Goal: Task Accomplishment & Management: Complete application form

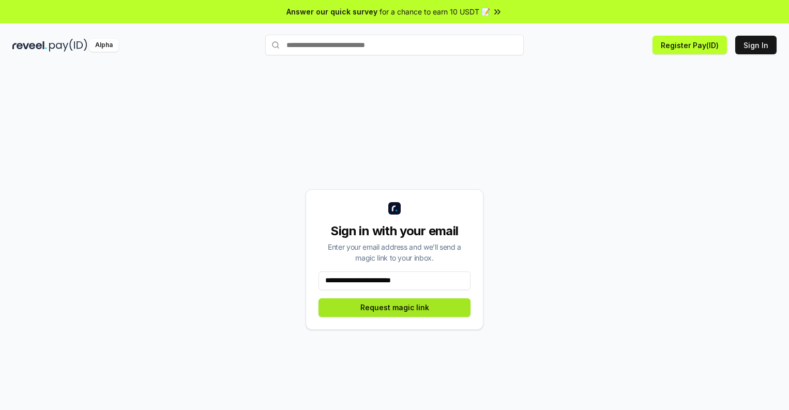
type input "**********"
click at [394, 307] on button "Request magic link" at bounding box center [394, 307] width 152 height 19
